Goal: Find specific page/section: Find specific page/section

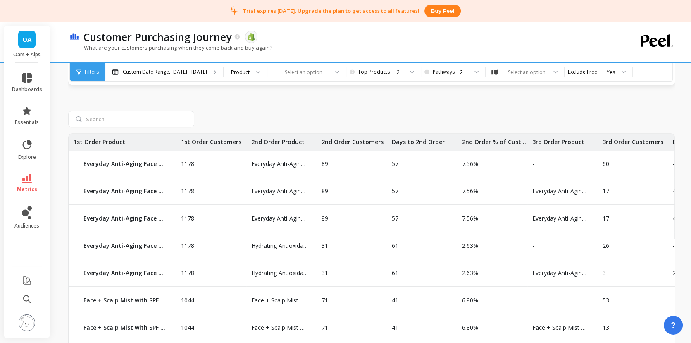
scroll to position [0, 70]
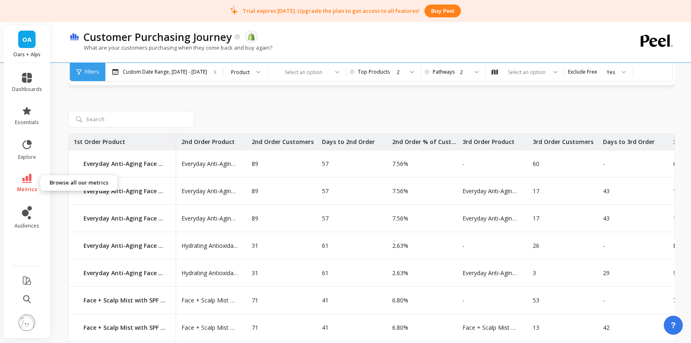
click at [30, 177] on icon at bounding box center [27, 178] width 10 height 9
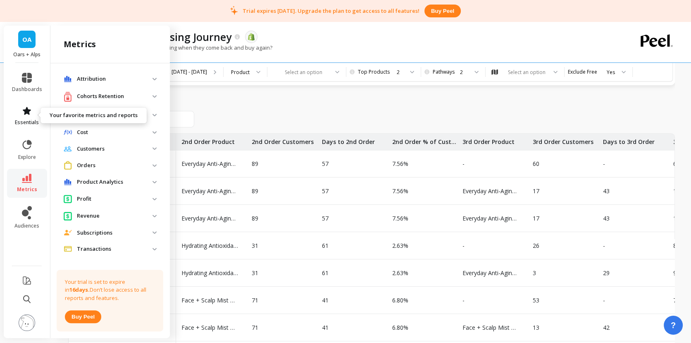
click at [30, 108] on icon at bounding box center [27, 111] width 10 height 10
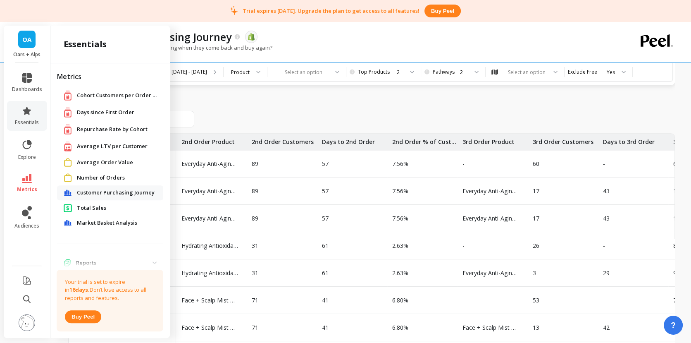
click at [120, 195] on span "Customer Purchasing Journey" at bounding box center [116, 193] width 78 height 8
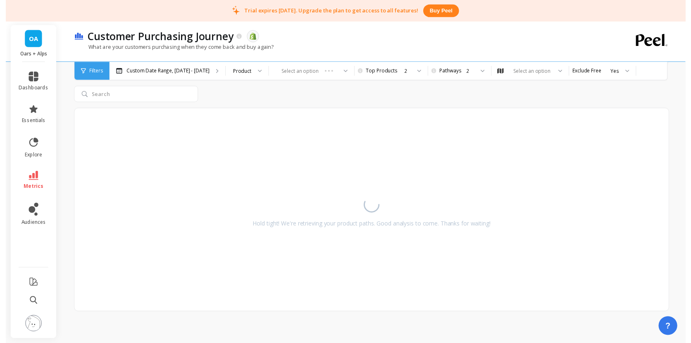
scroll to position [382, 0]
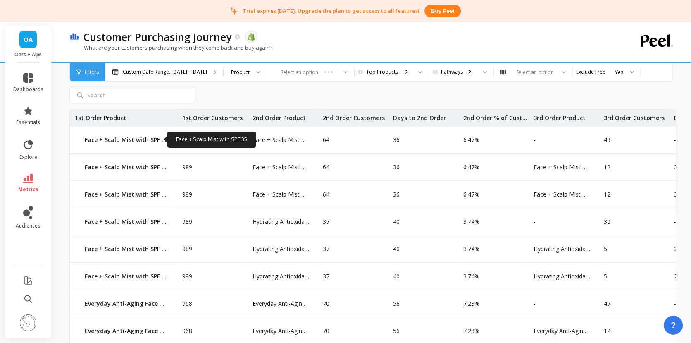
click at [149, 140] on p "Face + Scalp Mist with SPF 35" at bounding box center [126, 140] width 83 height 8
copy div "Face + Scalp Mist with SPF 35 Face + Scalp Mist with SPF 35"
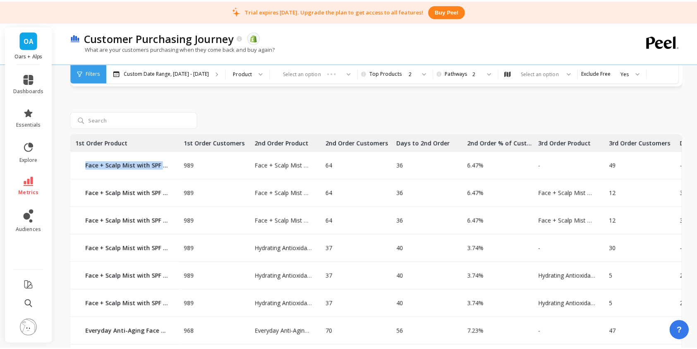
scroll to position [360, 0]
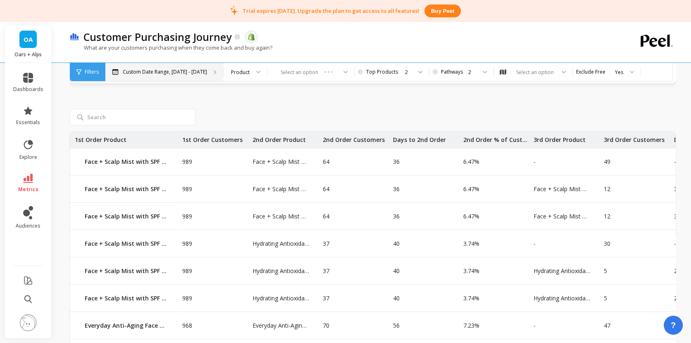
click at [214, 70] on icon at bounding box center [215, 72] width 3 height 5
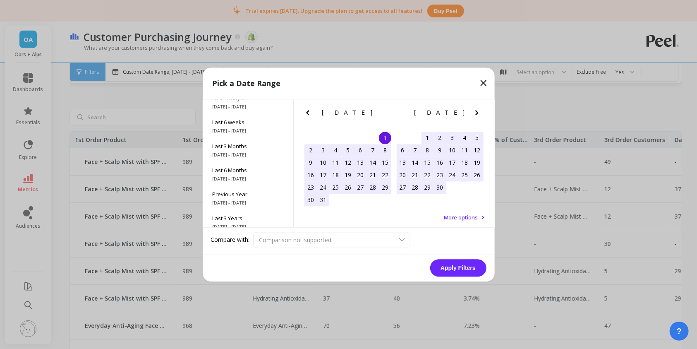
scroll to position [112, 0]
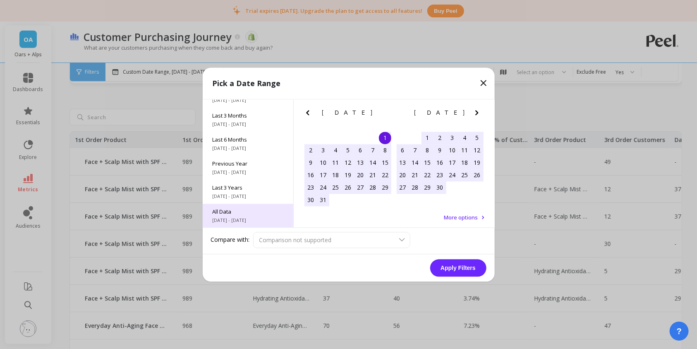
click at [248, 215] on div "All Data [DATE] - [DATE]" at bounding box center [248, 215] width 91 height 24
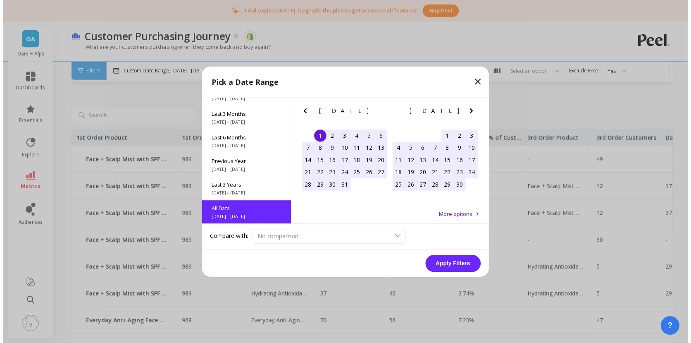
scroll to position [0, 0]
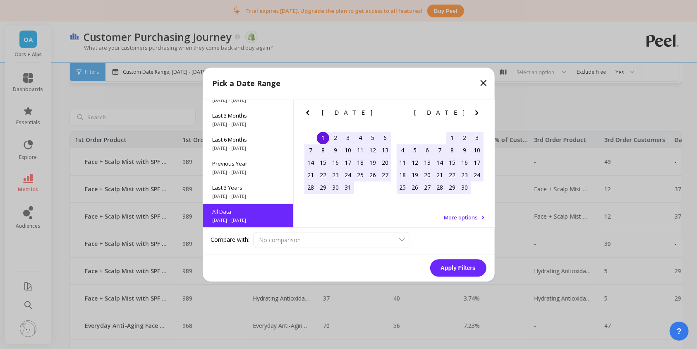
click at [448, 269] on button "Apply Filters" at bounding box center [458, 267] width 56 height 17
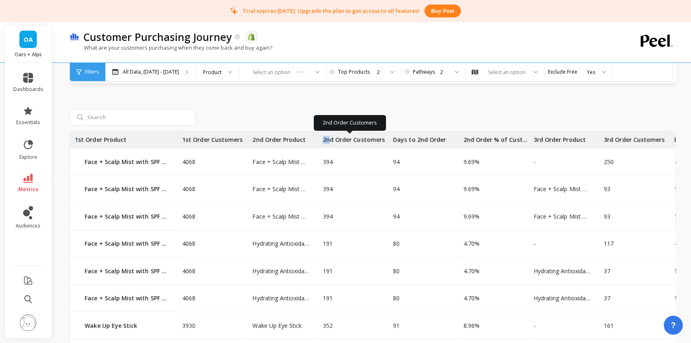
drag, startPoint x: 315, startPoint y: 137, endPoint x: 328, endPoint y: 136, distance: 13.3
click at [328, 136] on div "4068 Face + Scalp Mist with SPF 35 Face + Scalp Mist with SPF 35 394 94 9.69% -…" at bounding box center [481, 303] width 823 height 342
click at [314, 155] on div "Face + Scalp Mist with SPF 35 Face + Scalp Mist with SPF 35" at bounding box center [283, 161] width 70 height 27
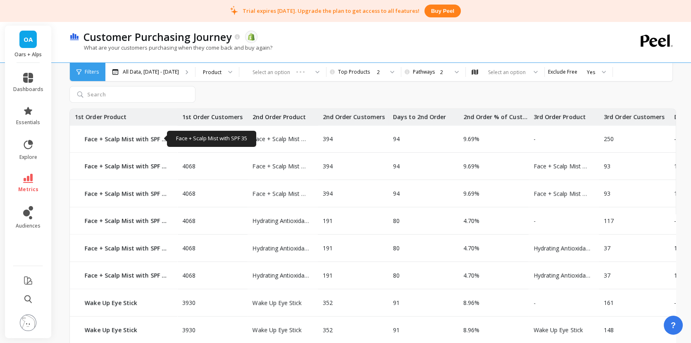
click at [146, 139] on p "Face + Scalp Mist with SPF 35" at bounding box center [126, 139] width 83 height 8
copy div "Face + Scalp Mist with SPF 35 Face + Scalp Mist with SPF 35"
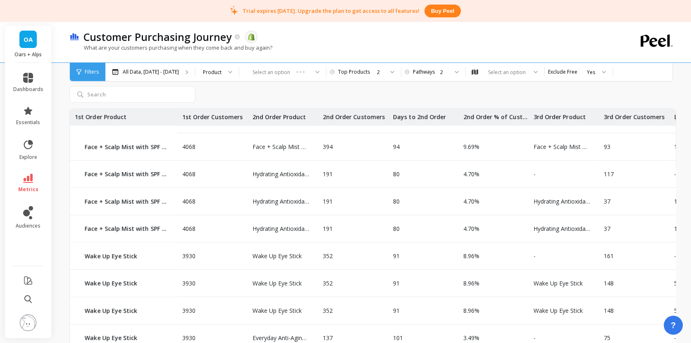
scroll to position [112, 0]
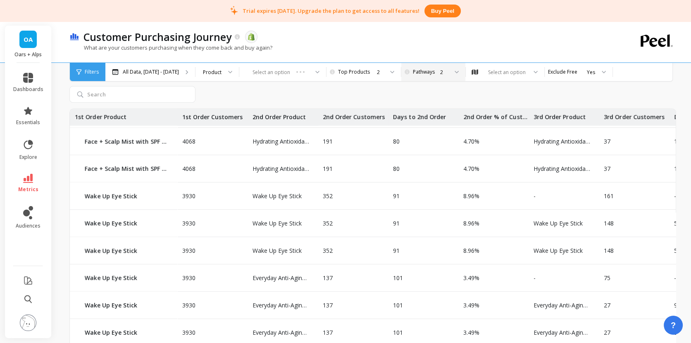
click at [448, 73] on div "2" at bounding box center [432, 72] width 31 height 8
click at [401, 78] on div "2" at bounding box center [368, 72] width 66 height 18
click at [396, 91] on div "1" at bounding box center [367, 95] width 55 height 8
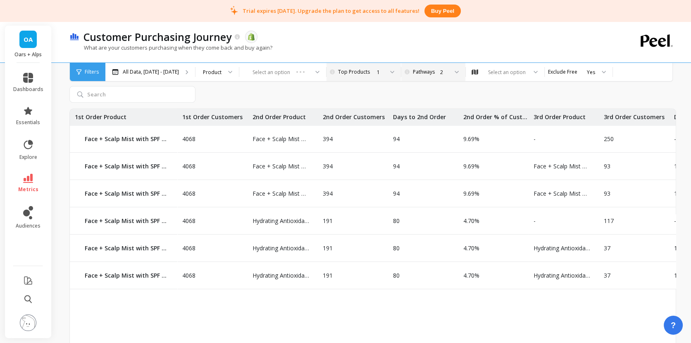
click at [395, 72] on div at bounding box center [390, 72] width 10 height 18
click at [459, 70] on div at bounding box center [454, 72] width 10 height 18
click at [460, 93] on div "1" at bounding box center [437, 95] width 45 height 8
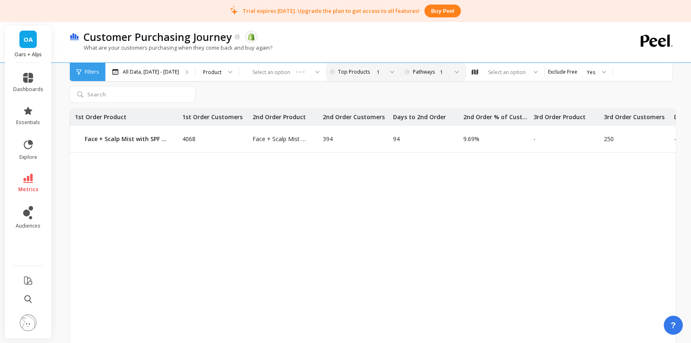
click at [455, 76] on div "1" at bounding box center [438, 72] width 56 height 18
click at [416, 98] on div at bounding box center [372, 94] width 607 height 17
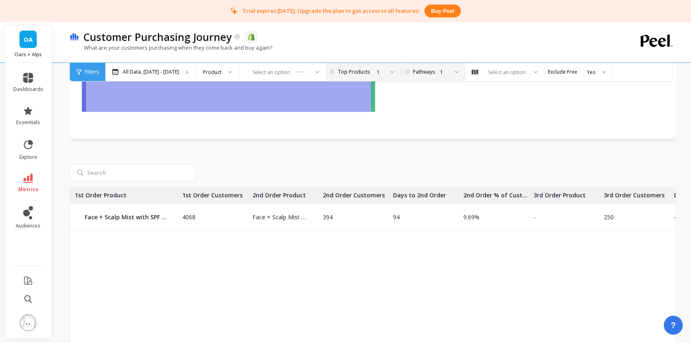
scroll to position [311, 0]
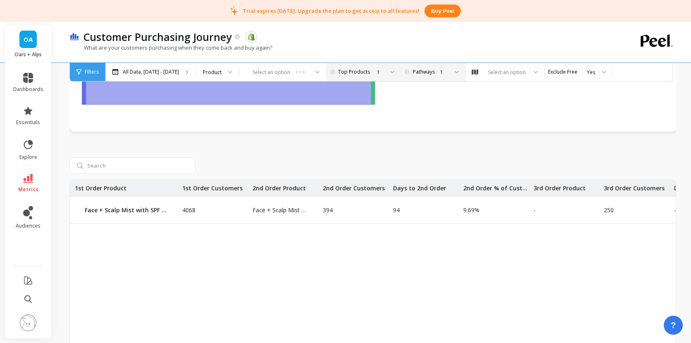
click at [448, 73] on div "1" at bounding box center [432, 72] width 31 height 8
click at [448, 111] on div "2" at bounding box center [437, 111] width 45 height 8
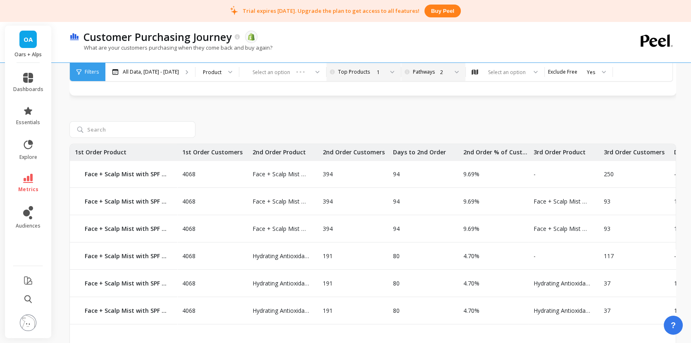
scroll to position [349, 0]
